Goal: Task Accomplishment & Management: Manage account settings

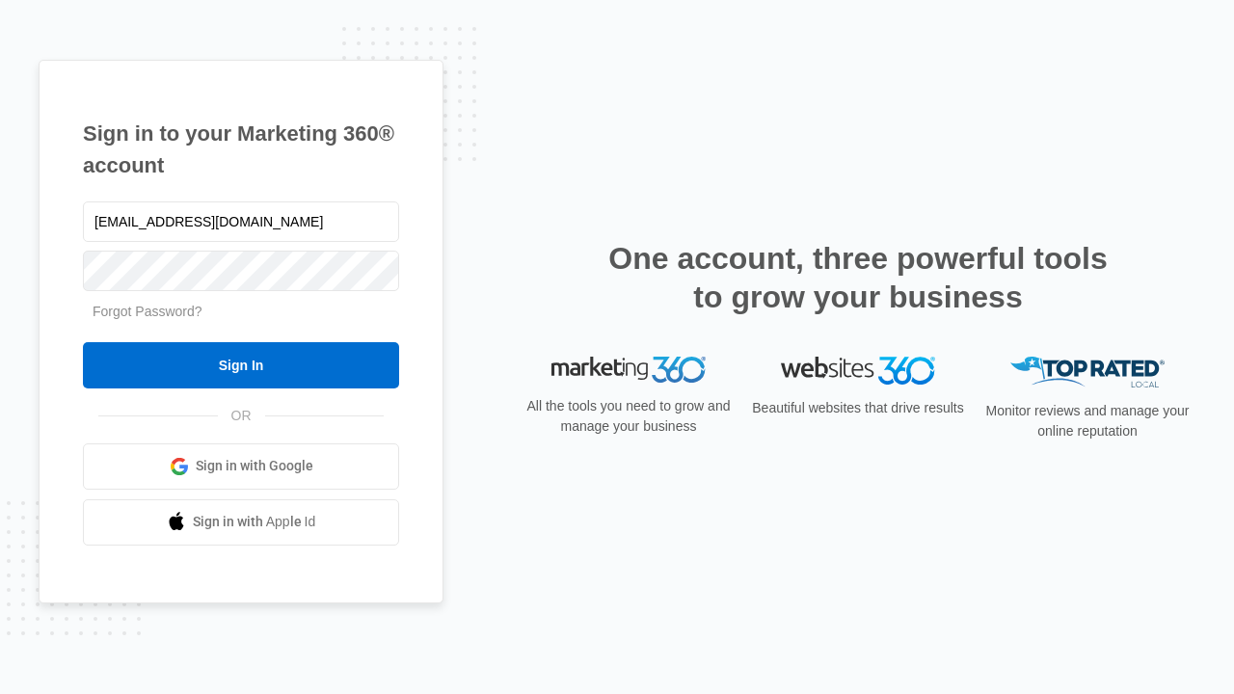
type input "dankie614@gmail.com"
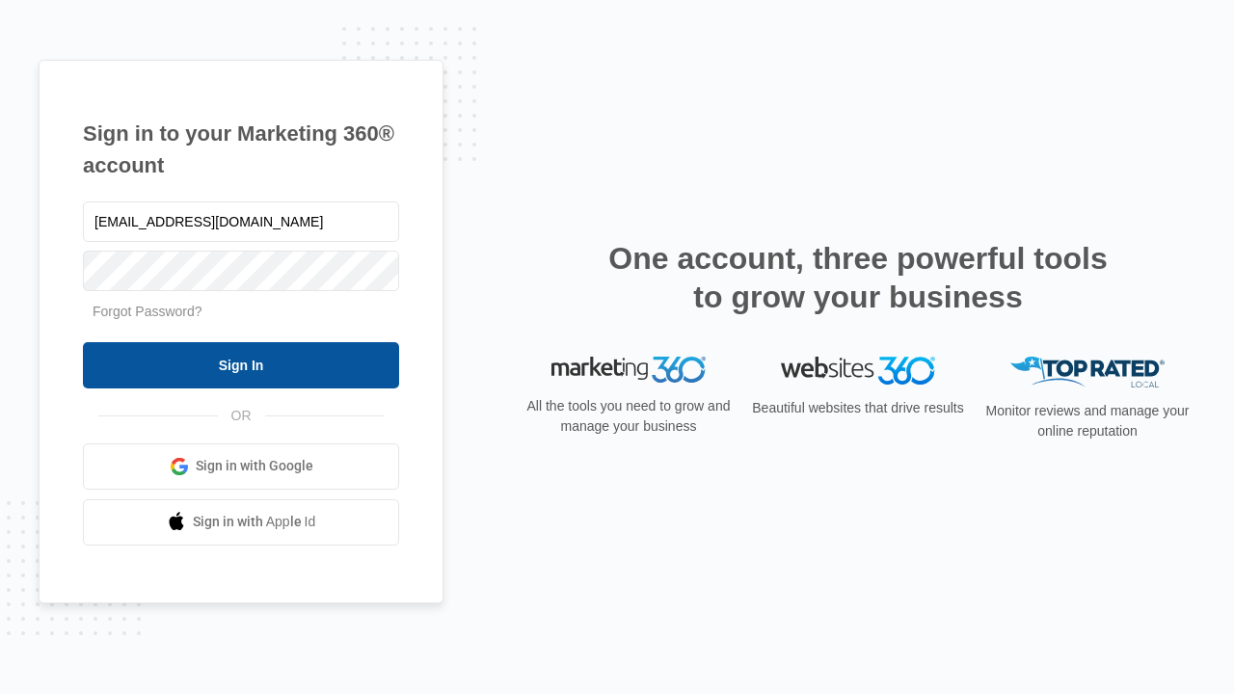
click at [241, 365] on input "Sign In" at bounding box center [241, 365] width 316 height 46
